Goal: Task Accomplishment & Management: Manage account settings

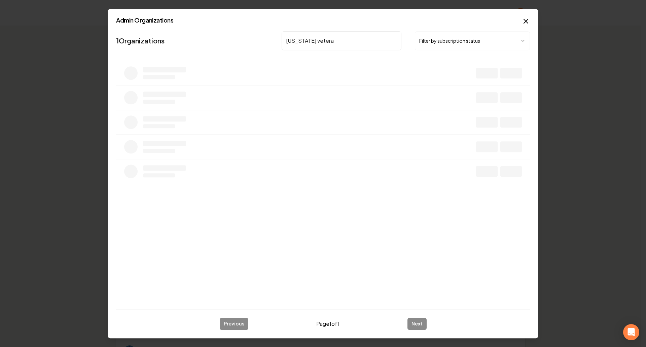
type input "[US_STATE] vetera"
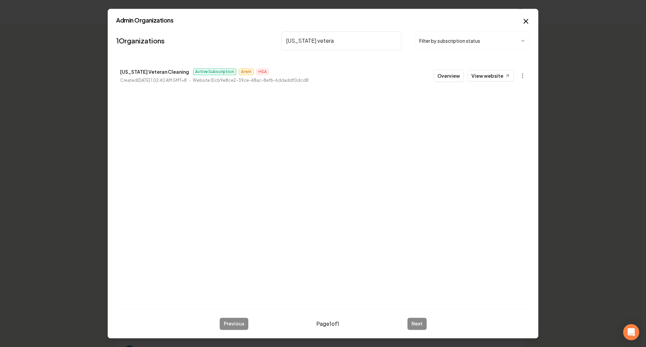
click at [451, 77] on button "Overview" at bounding box center [448, 76] width 30 height 12
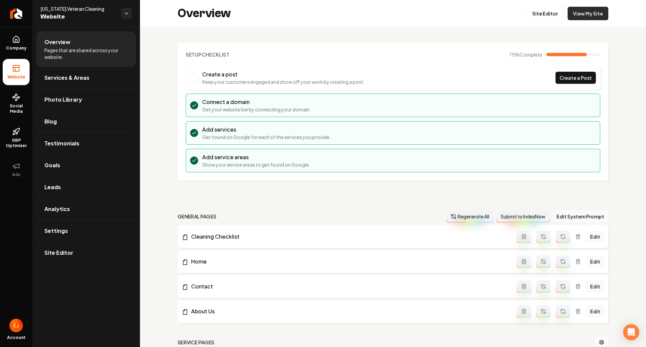
click at [583, 19] on link "View My Site" at bounding box center [587, 13] width 41 height 13
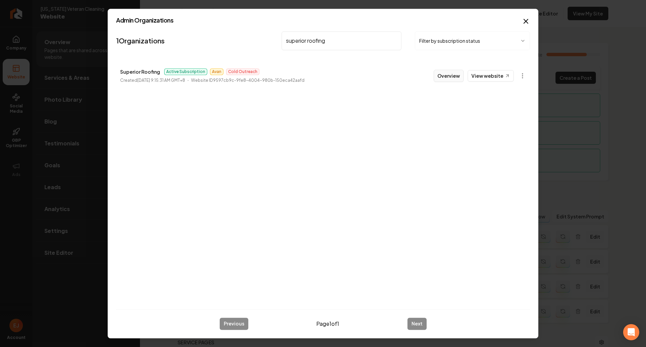
type input "superior roofing"
click at [448, 77] on button "Overview" at bounding box center [448, 76] width 30 height 12
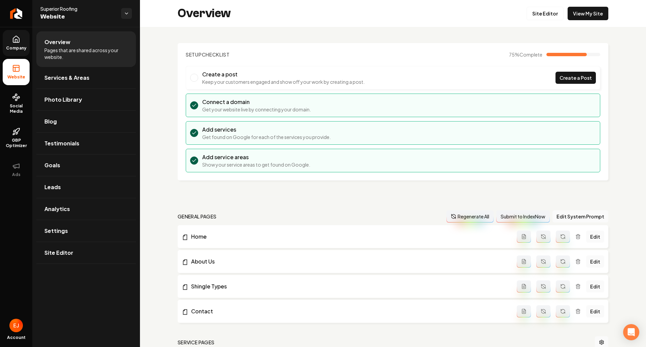
click at [23, 46] on span "Company" at bounding box center [16, 47] width 26 height 5
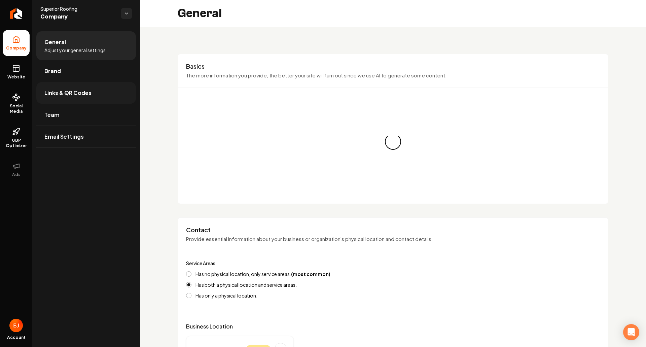
click at [57, 97] on link "Links & QR Codes" at bounding box center [86, 93] width 100 height 22
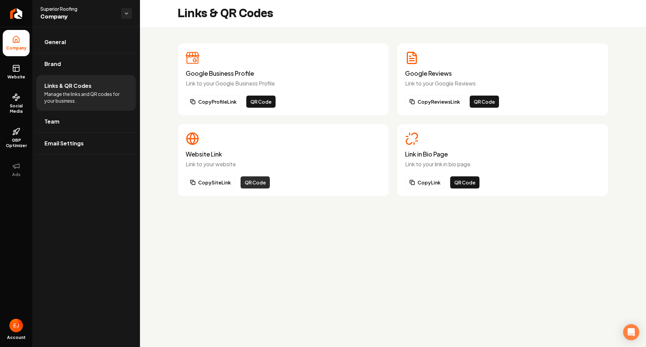
click at [253, 182] on button "QR Code" at bounding box center [254, 182] width 29 height 12
click at [64, 57] on link "Brand" at bounding box center [86, 64] width 100 height 22
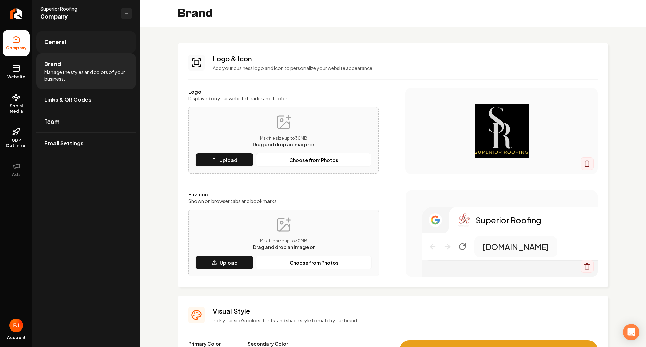
click at [60, 51] on link "General" at bounding box center [86, 42] width 100 height 22
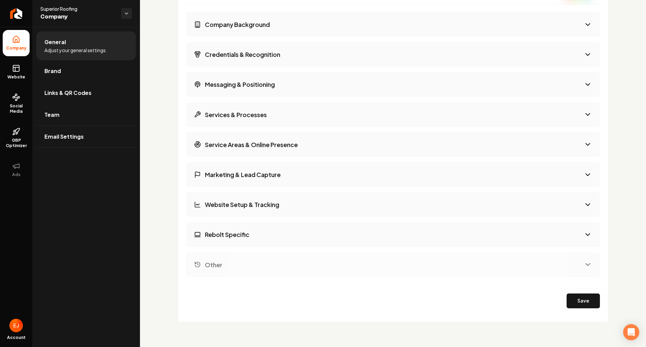
scroll to position [985, 0]
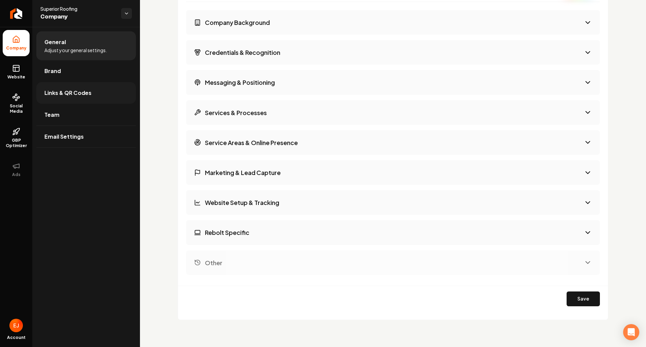
click at [54, 85] on link "Links & QR Codes" at bounding box center [86, 93] width 100 height 22
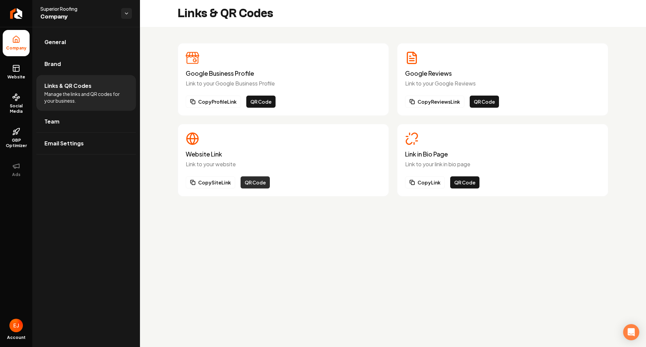
click at [258, 184] on button "QR Code" at bounding box center [254, 182] width 29 height 12
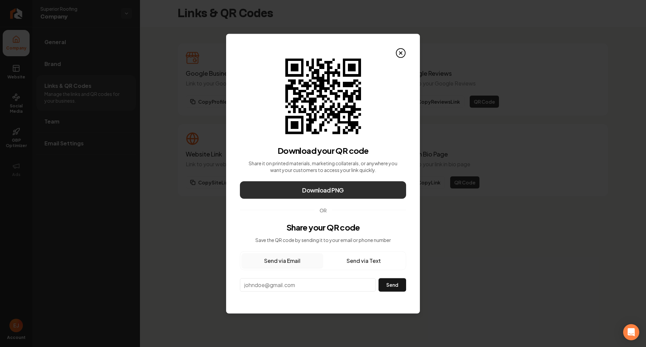
click at [281, 188] on button "Download PNG" at bounding box center [323, 189] width 166 height 17
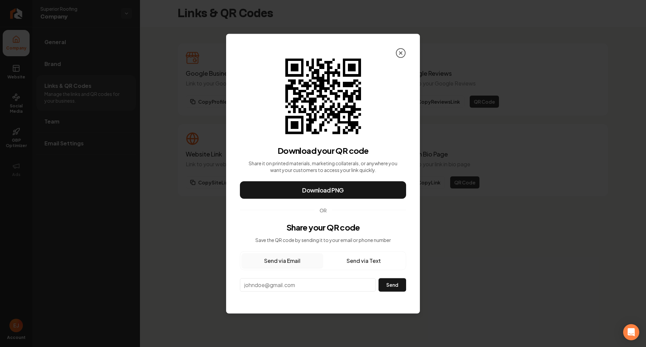
click at [399, 52] on icon at bounding box center [400, 52] width 11 height 11
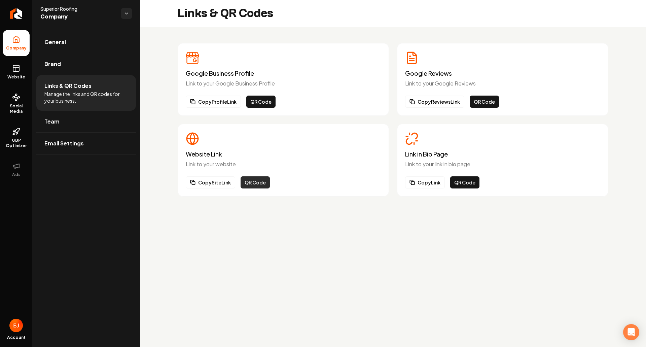
click at [252, 187] on button "QR Code" at bounding box center [254, 182] width 29 height 12
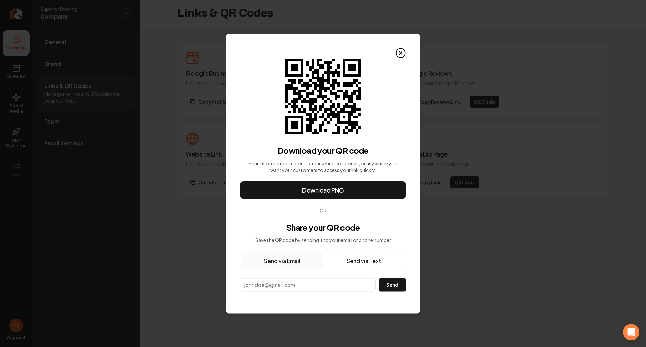
click at [296, 286] on input "email" at bounding box center [308, 284] width 136 height 13
paste input "Hdsuperiorroofing@gmail.com"
type input "Hdsuperiorroofing@gmail.com"
click at [389, 283] on button "Send" at bounding box center [392, 284] width 28 height 13
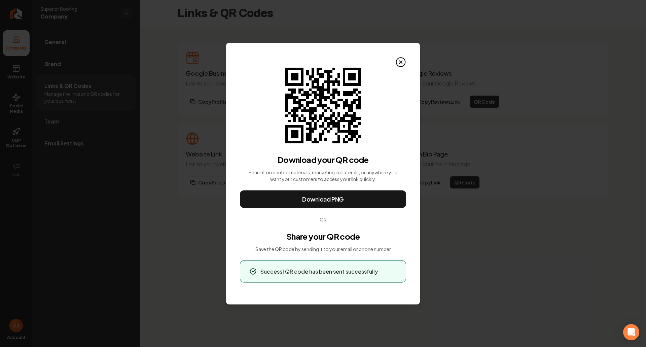
click at [326, 301] on div "QR Code for Website Link Download your QR code Share it on printed materials, m…" at bounding box center [323, 173] width 194 height 261
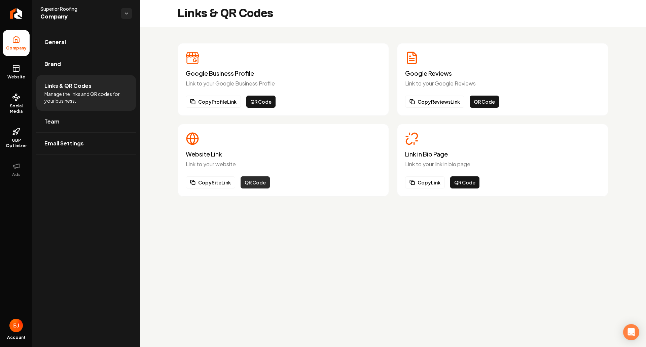
click at [254, 182] on button "QR Code" at bounding box center [254, 182] width 29 height 12
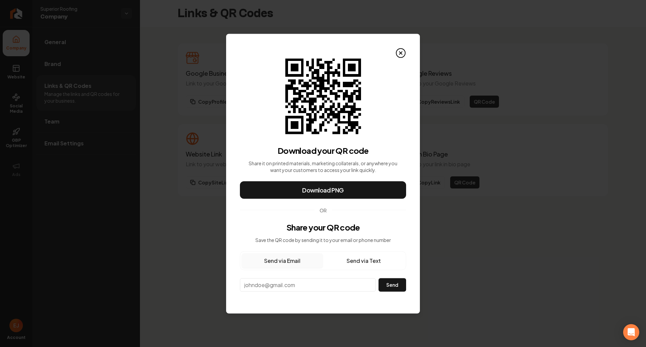
click at [321, 287] on input "email" at bounding box center [308, 284] width 136 height 13
paste input "superiorroofingoffice@gmail.com"
type input "superiorroofingoffice@gmail.com"
click at [386, 286] on button "Send" at bounding box center [392, 284] width 28 height 13
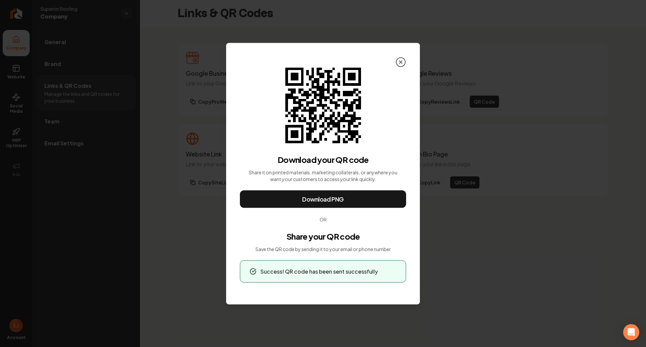
click at [401, 63] on icon at bounding box center [400, 61] width 11 height 11
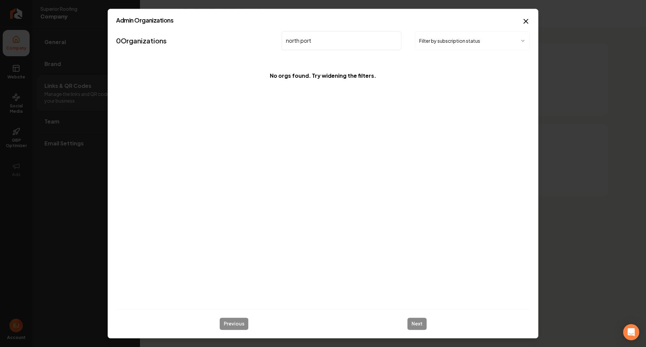
type input "north port"
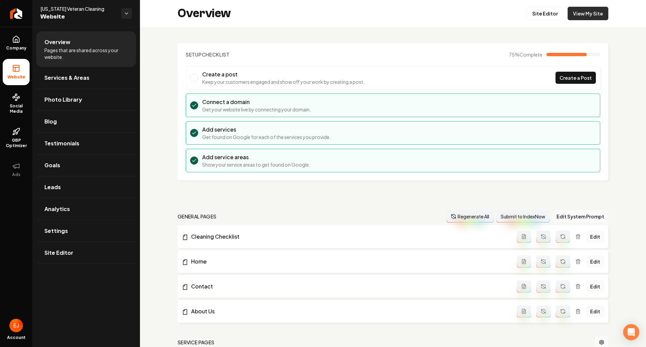
click at [584, 16] on link "View My Site" at bounding box center [587, 13] width 41 height 13
click at [585, 16] on link "View My Site" at bounding box center [587, 13] width 41 height 13
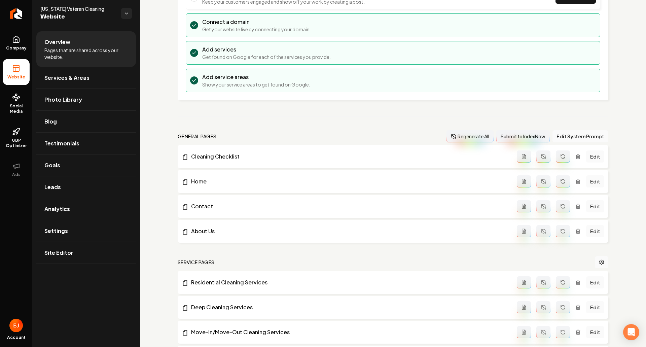
scroll to position [202, 0]
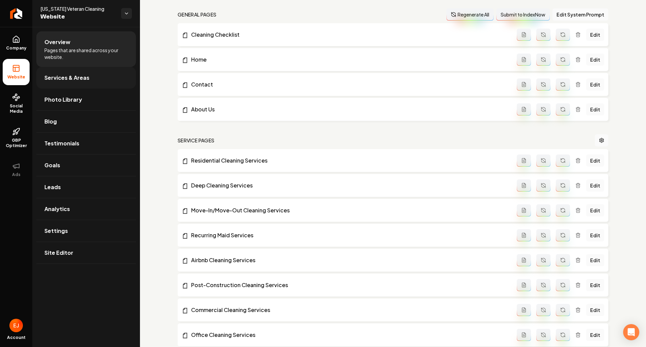
click at [87, 84] on link "Services & Areas" at bounding box center [86, 78] width 100 height 22
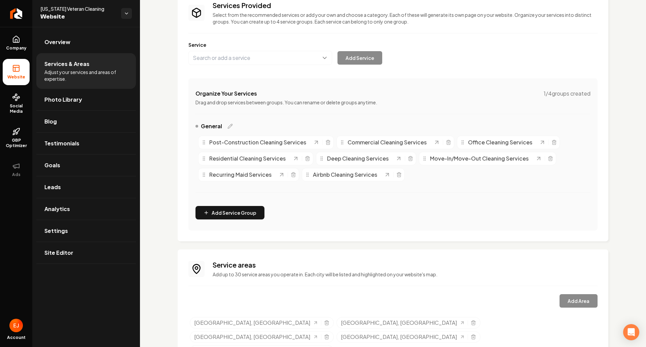
scroll to position [64, 0]
